Goal: Task Accomplishment & Management: Use online tool/utility

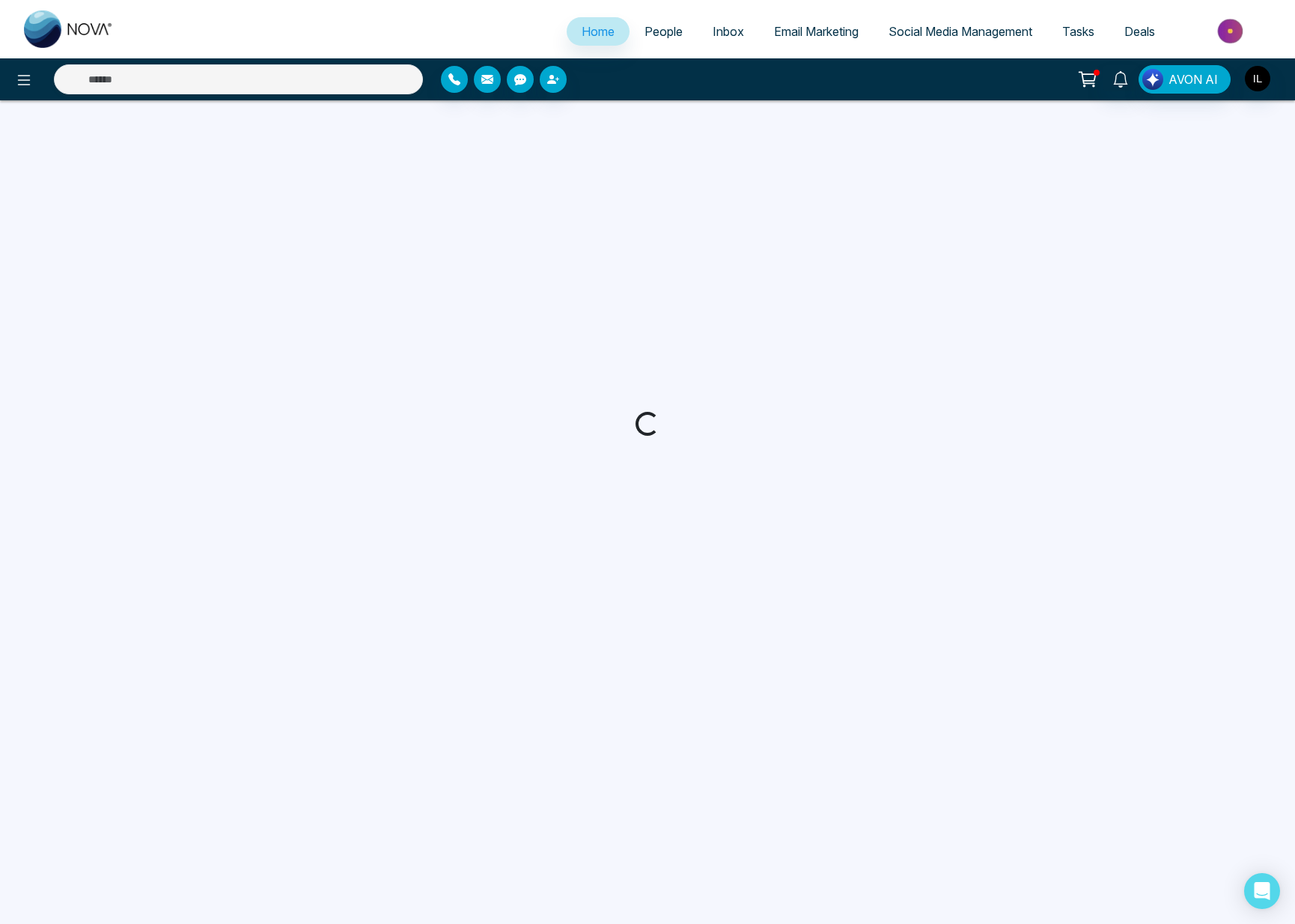
select select "*"
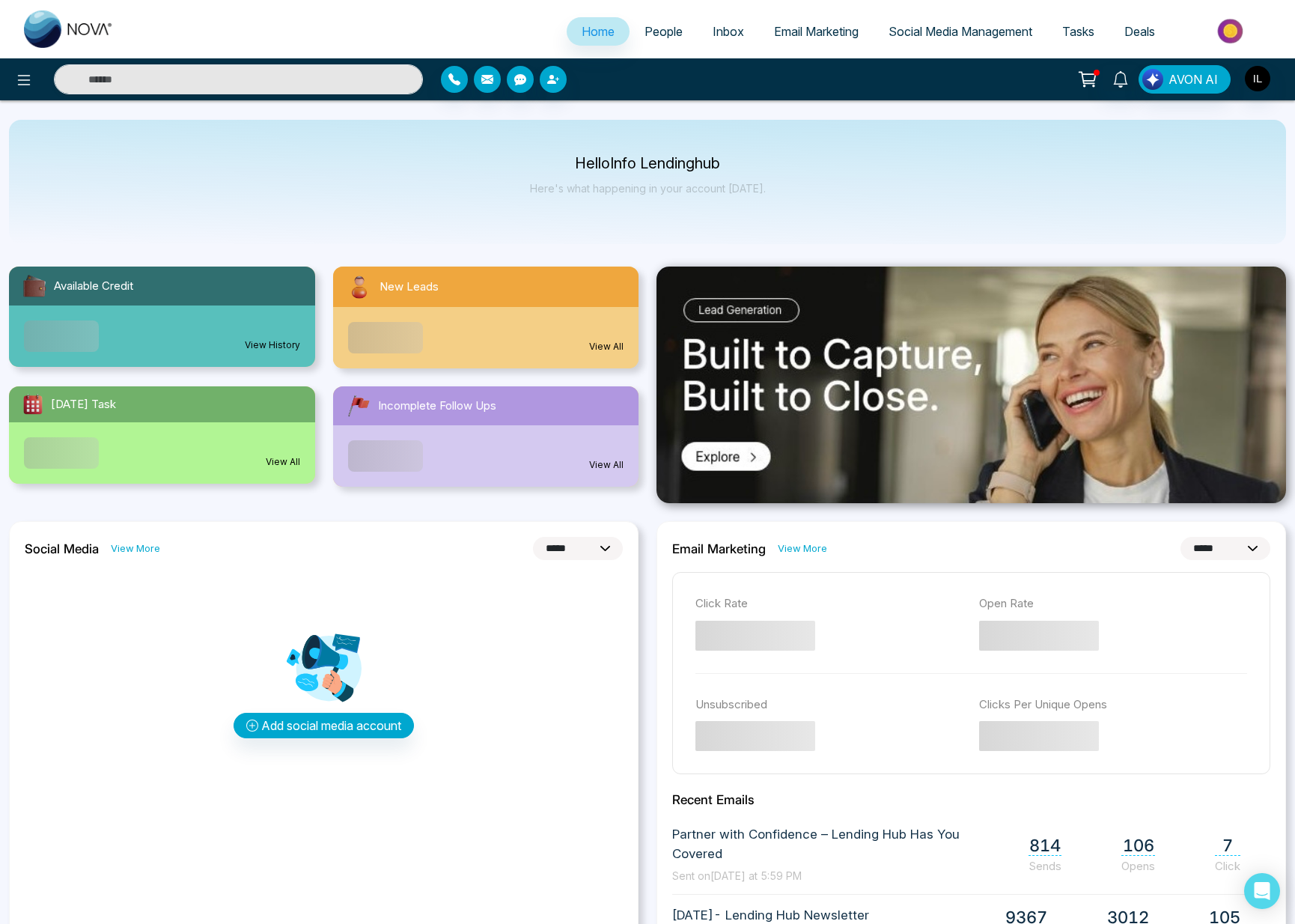
click at [825, 42] on link "Email Marketing" at bounding box center [817, 31] width 115 height 28
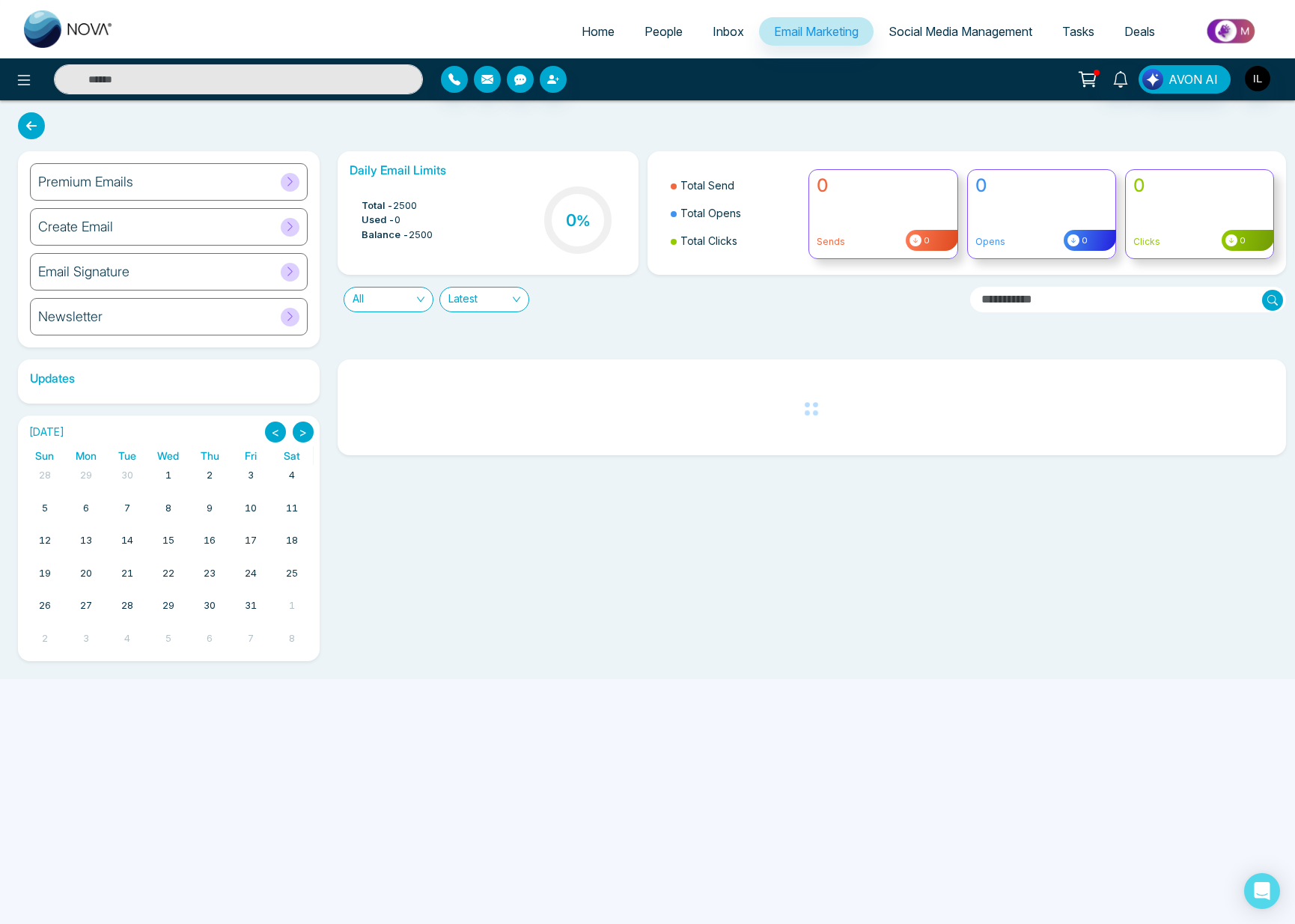
click at [248, 166] on div "Premium Emails" at bounding box center [168, 182] width 278 height 37
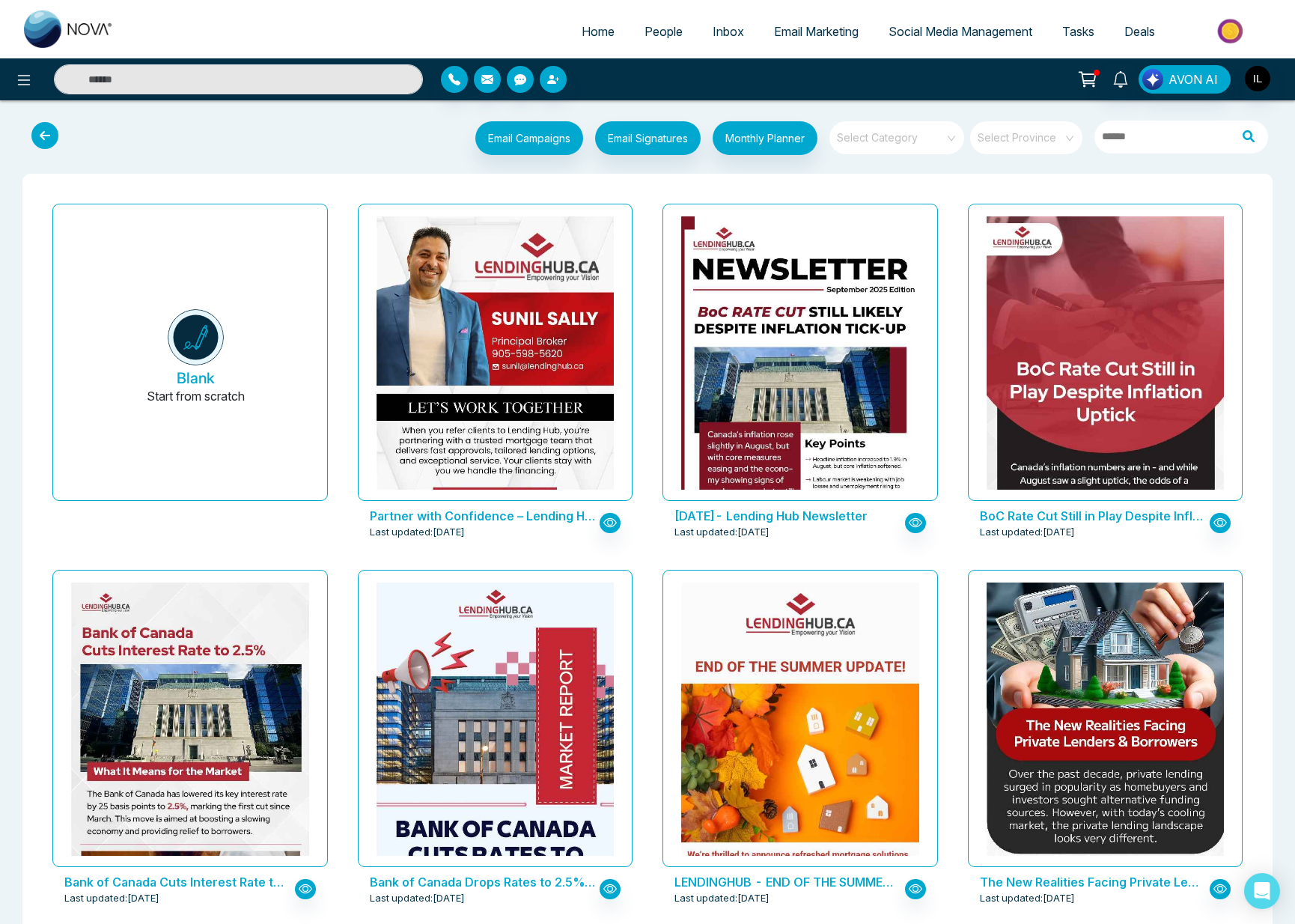
click at [897, 134] on input "search" at bounding box center [892, 132] width 108 height 22
click at [875, 222] on div "LendingHub" at bounding box center [896, 220] width 134 height 24
click at [959, 41] on link "Social Media Management" at bounding box center [960, 31] width 173 height 28
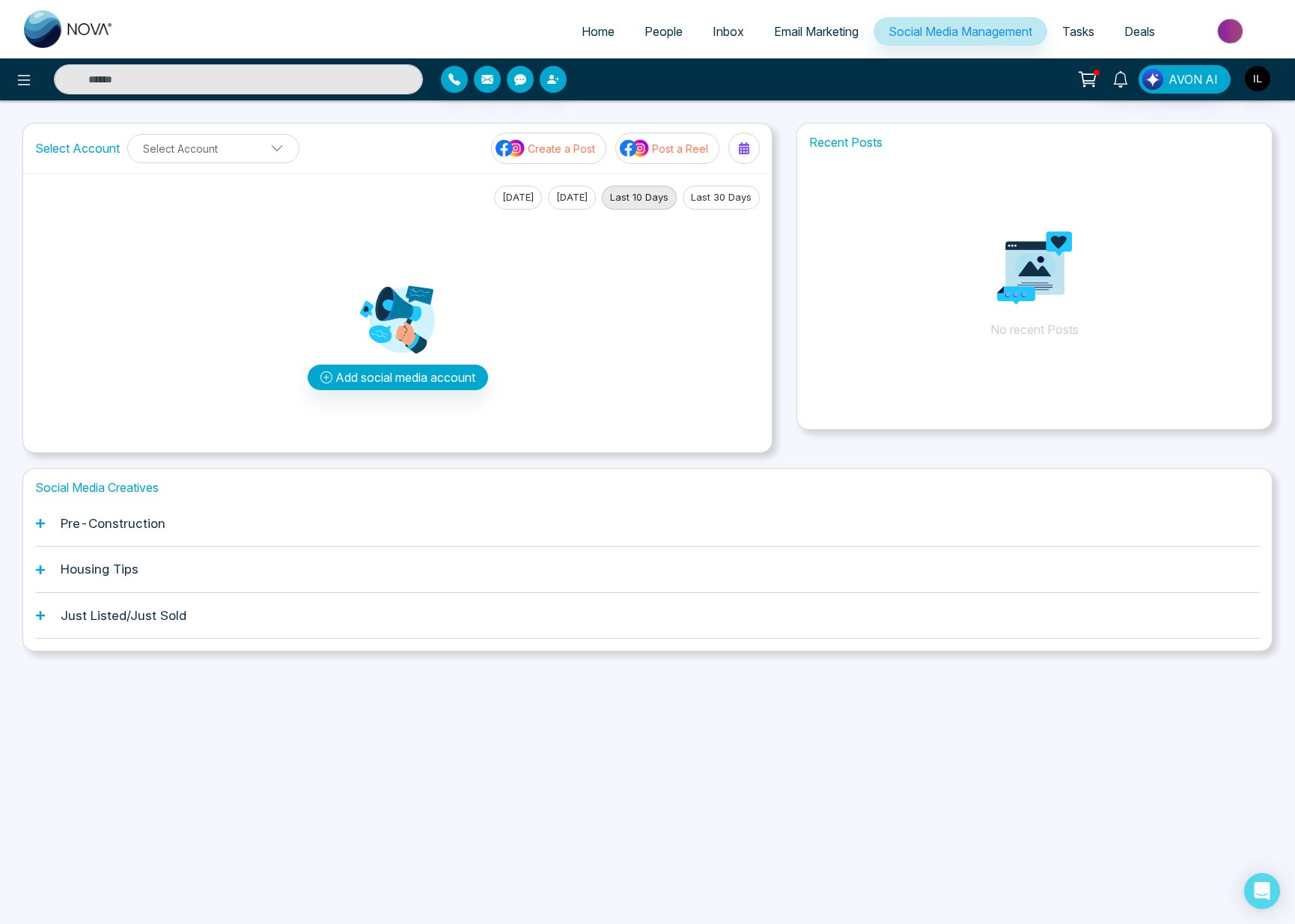
click at [207, 533] on div "Pre-Construction" at bounding box center [648, 523] width 1225 height 46
click at [51, 534] on div "Pre-Construction" at bounding box center [648, 523] width 1225 height 46
click at [32, 524] on div "Social Media Creatives Pre-Construction Housing Tips Just Listed/Just Sold" at bounding box center [648, 560] width 1250 height 183
click at [94, 565] on h1 "Housing Tips" at bounding box center [99, 569] width 78 height 15
click at [53, 622] on div "Just Listed/Just Sold" at bounding box center [648, 615] width 1225 height 46
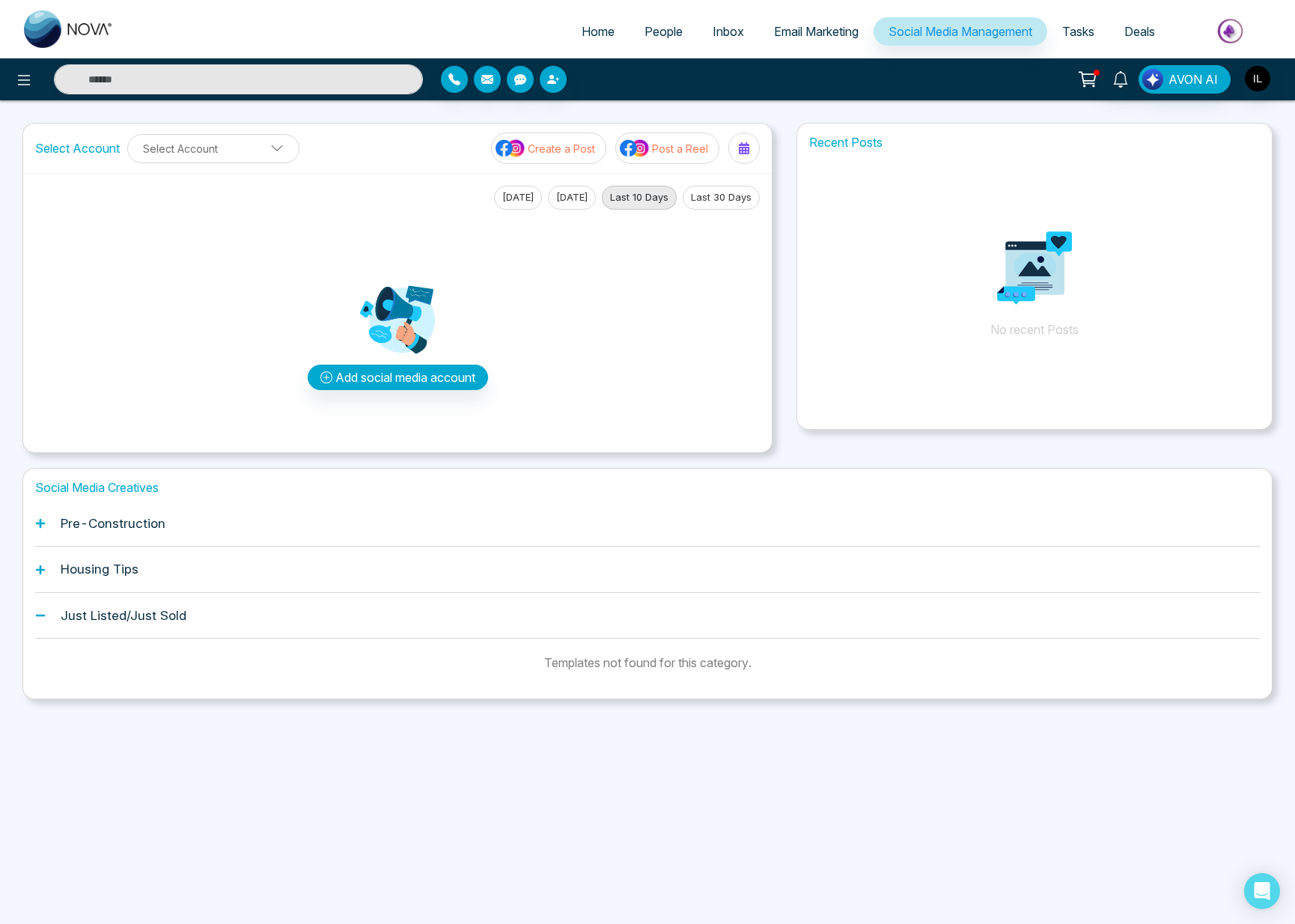
click at [75, 583] on div "Housing Tips" at bounding box center [648, 569] width 1225 height 46
click at [90, 564] on h1 "Housing Tips" at bounding box center [99, 569] width 78 height 15
click at [41, 565] on icon at bounding box center [40, 570] width 11 height 11
click at [56, 520] on div "Pre-Construction" at bounding box center [648, 523] width 1225 height 46
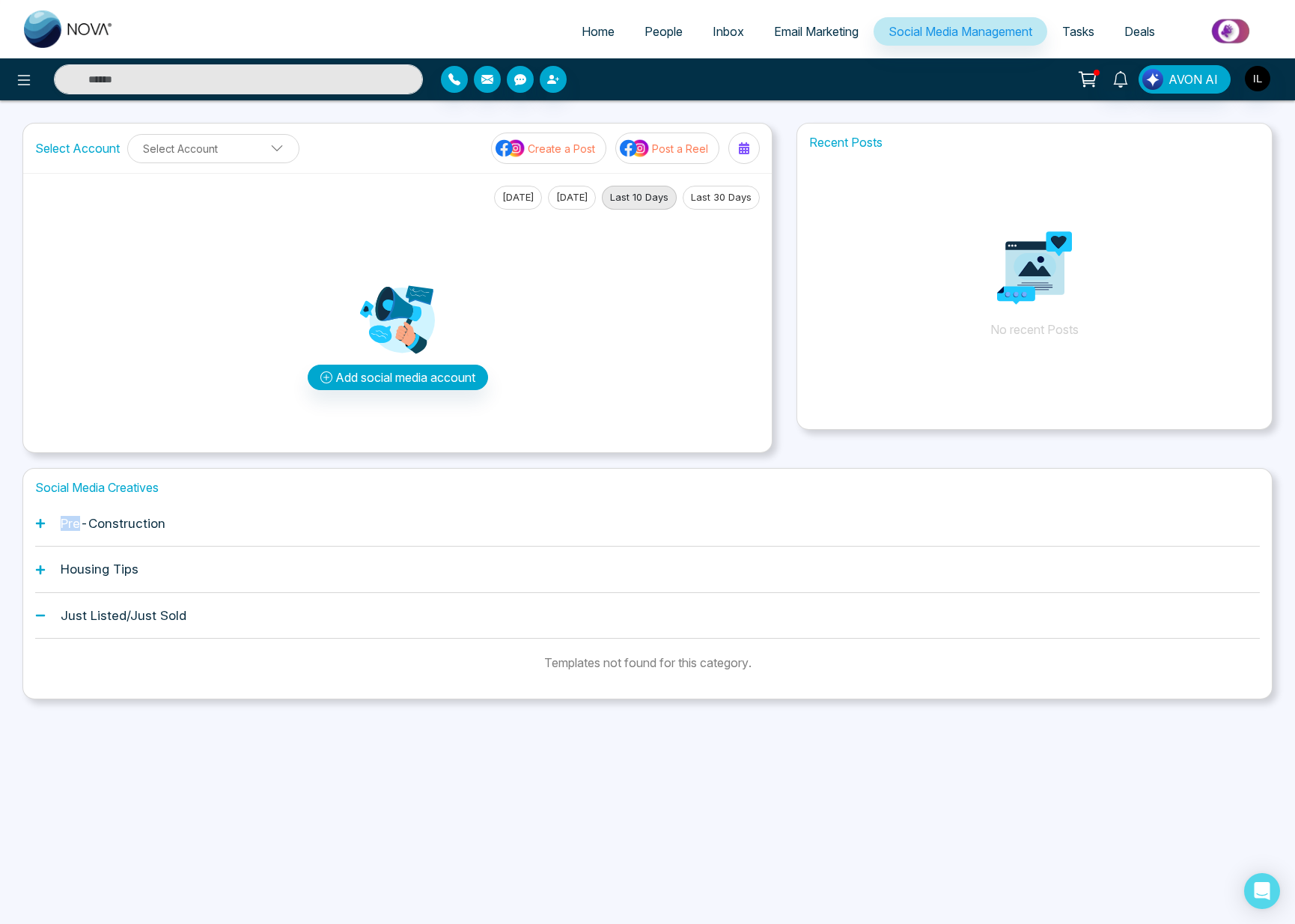
click at [56, 520] on div "Pre-Construction" at bounding box center [648, 523] width 1225 height 46
click at [37, 524] on icon at bounding box center [40, 523] width 9 height 9
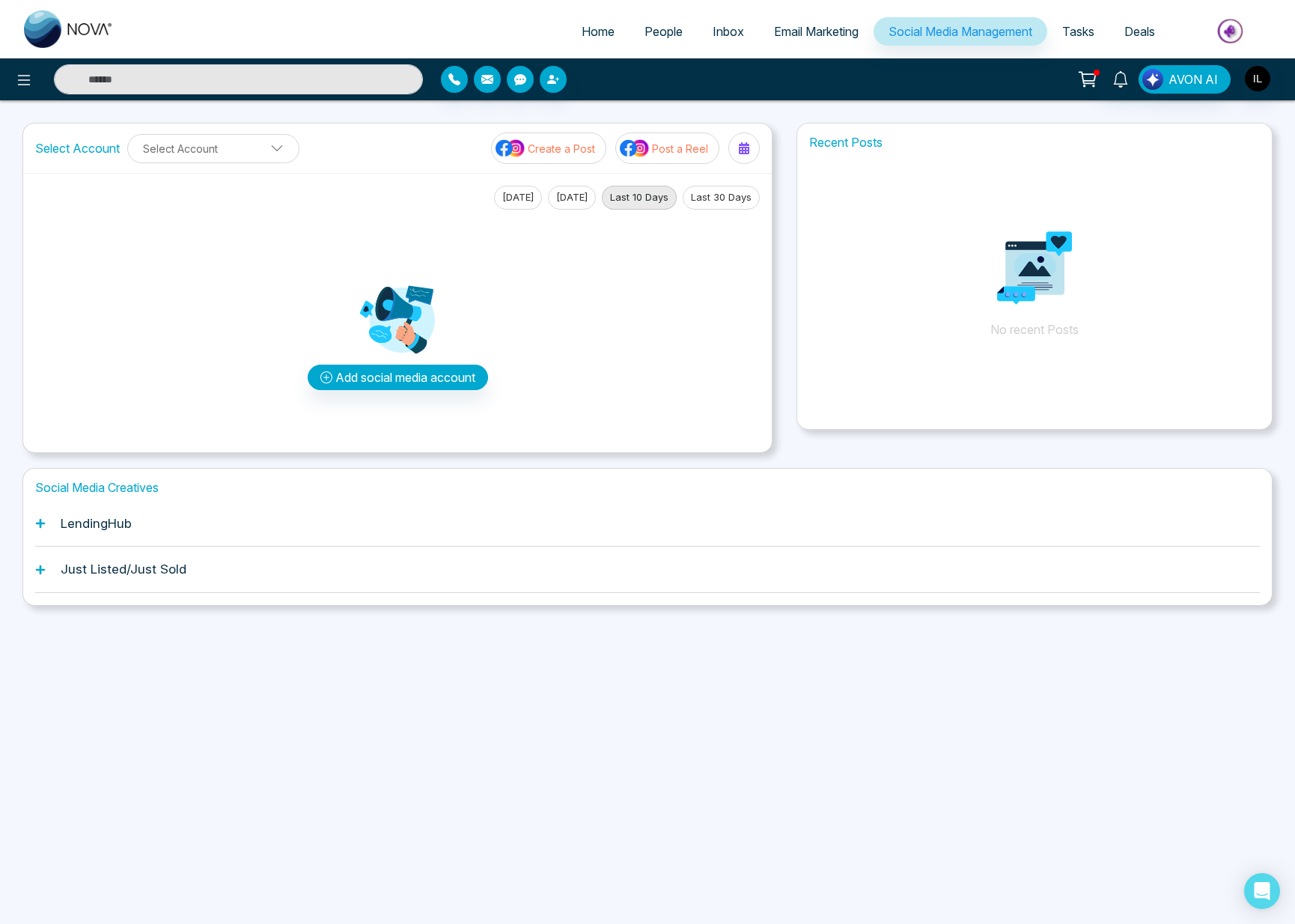
click at [320, 523] on div "LendingHub" at bounding box center [648, 523] width 1225 height 46
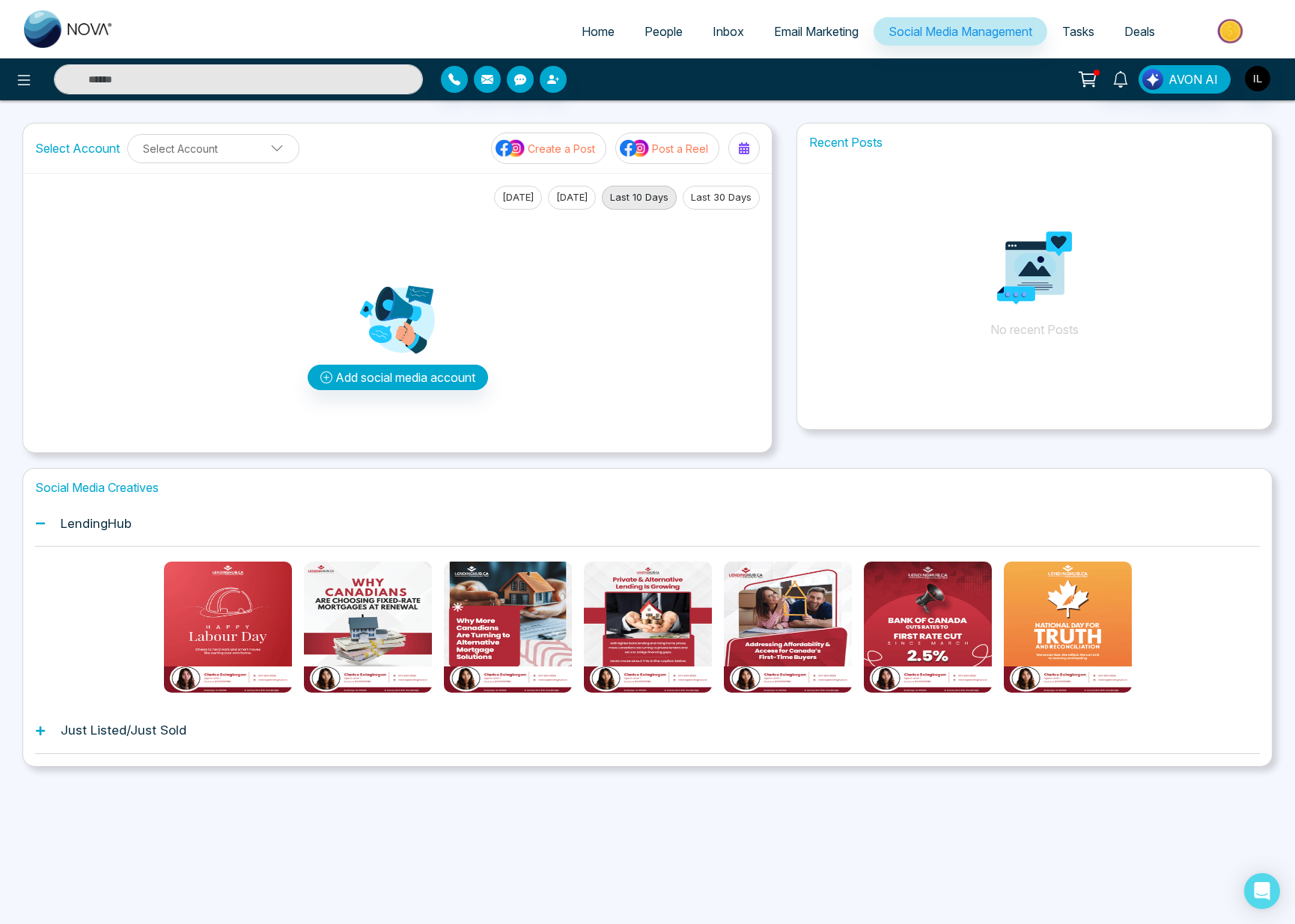
click at [1029, 741] on div "Just Listed/Just Sold" at bounding box center [648, 730] width 1225 height 46
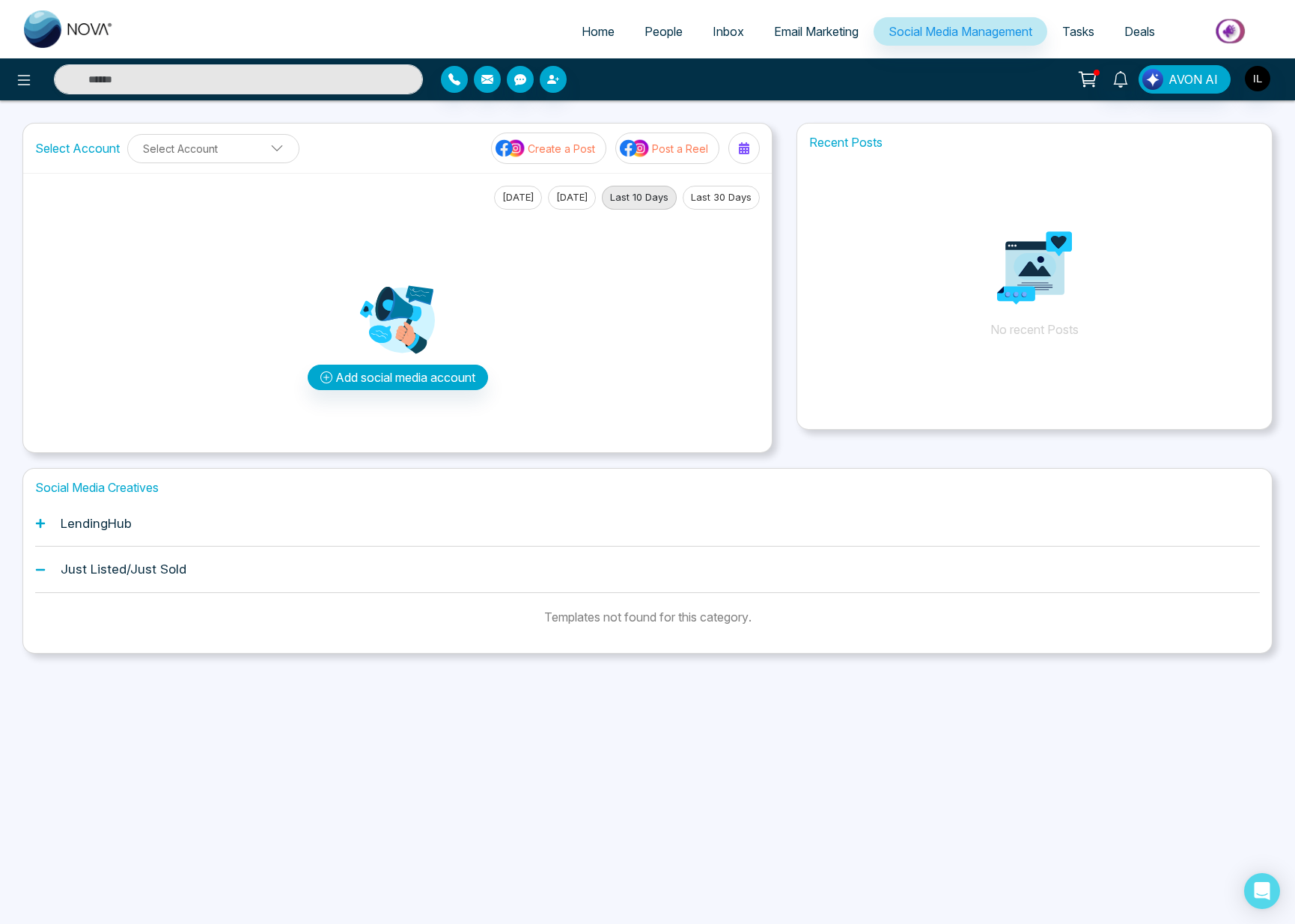
click at [196, 510] on div "LendingHub" at bounding box center [648, 523] width 1225 height 46
